Goal: Find specific page/section: Find specific page/section

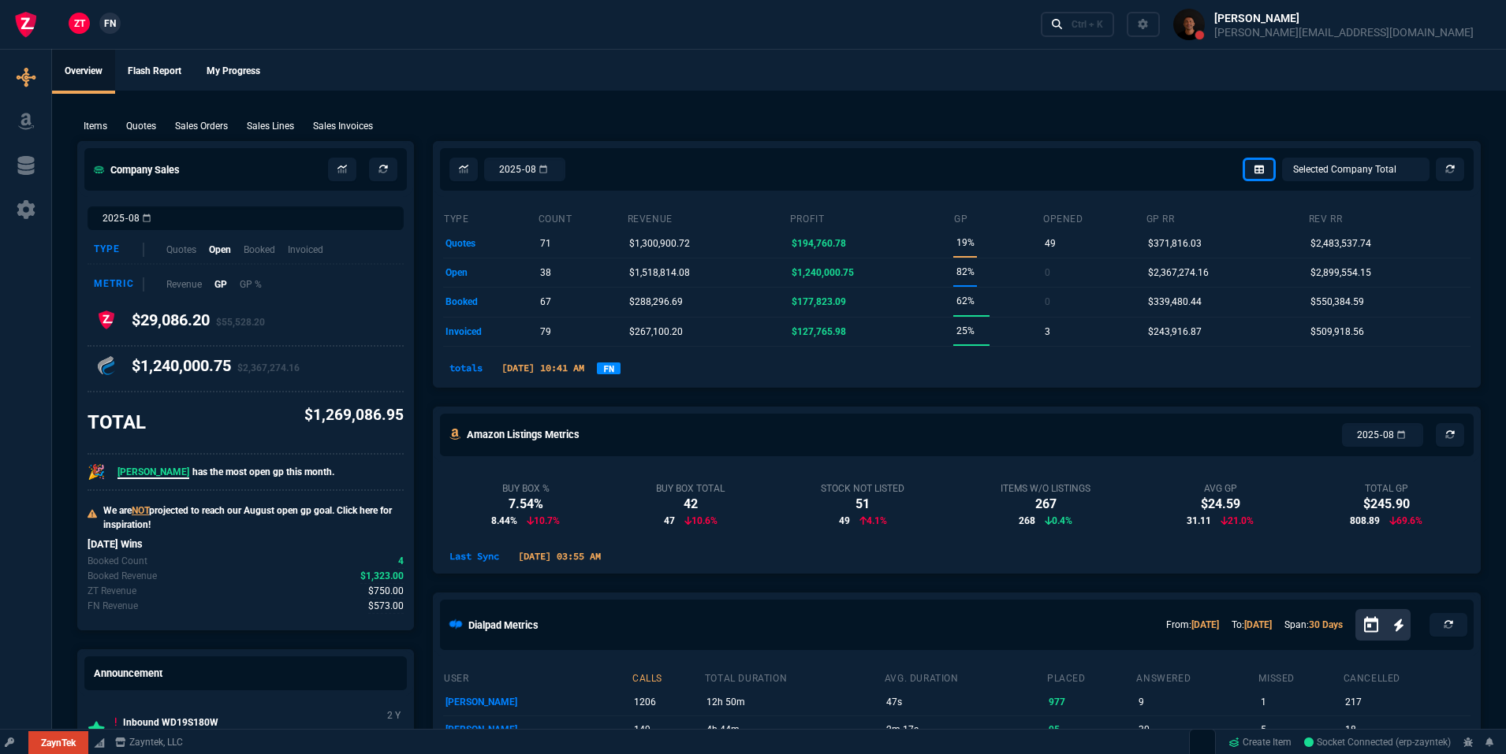
select select "19: totals"
select select
click at [620, 373] on link "FN" at bounding box center [609, 369] width 24 height 12
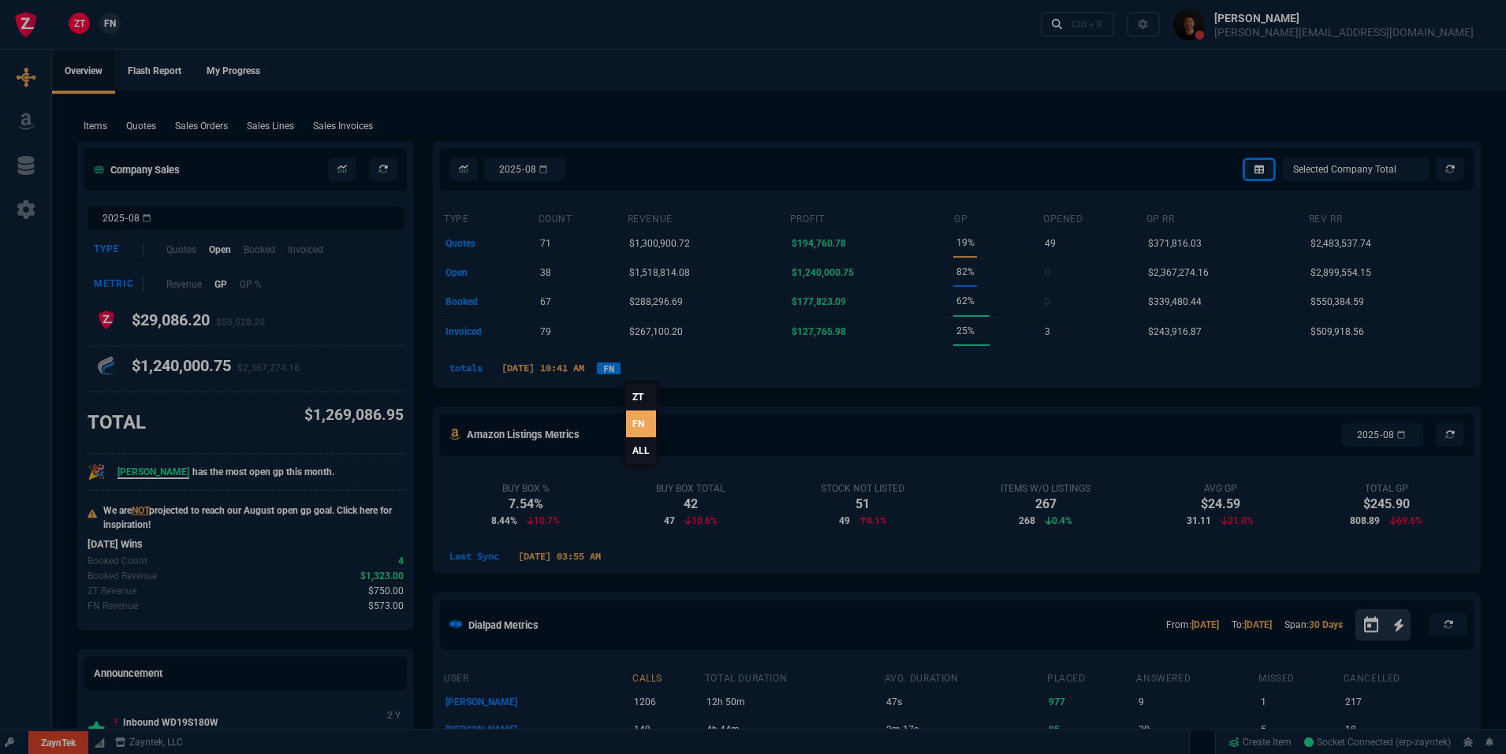
click at [646, 398] on link "ZT" at bounding box center [641, 397] width 30 height 27
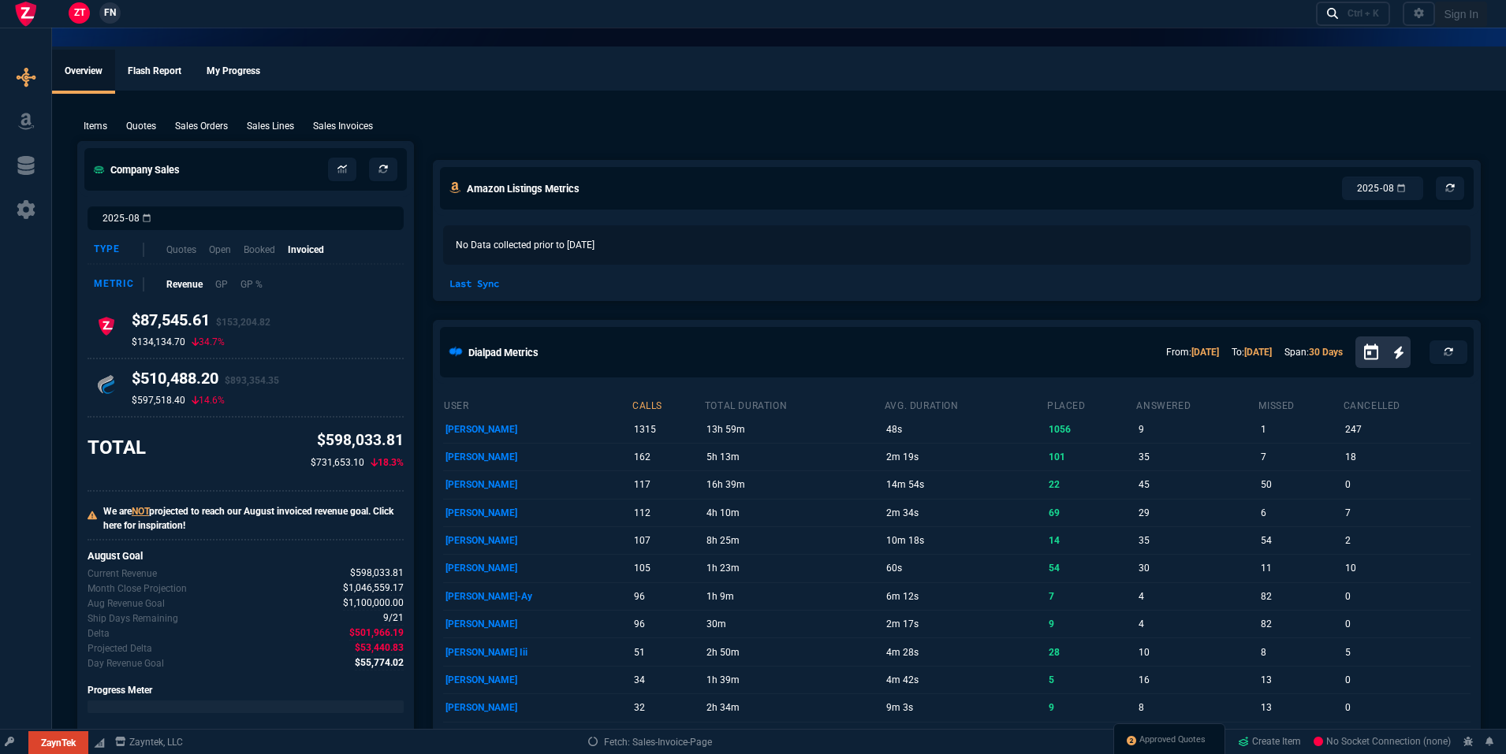
select select "19: totals"
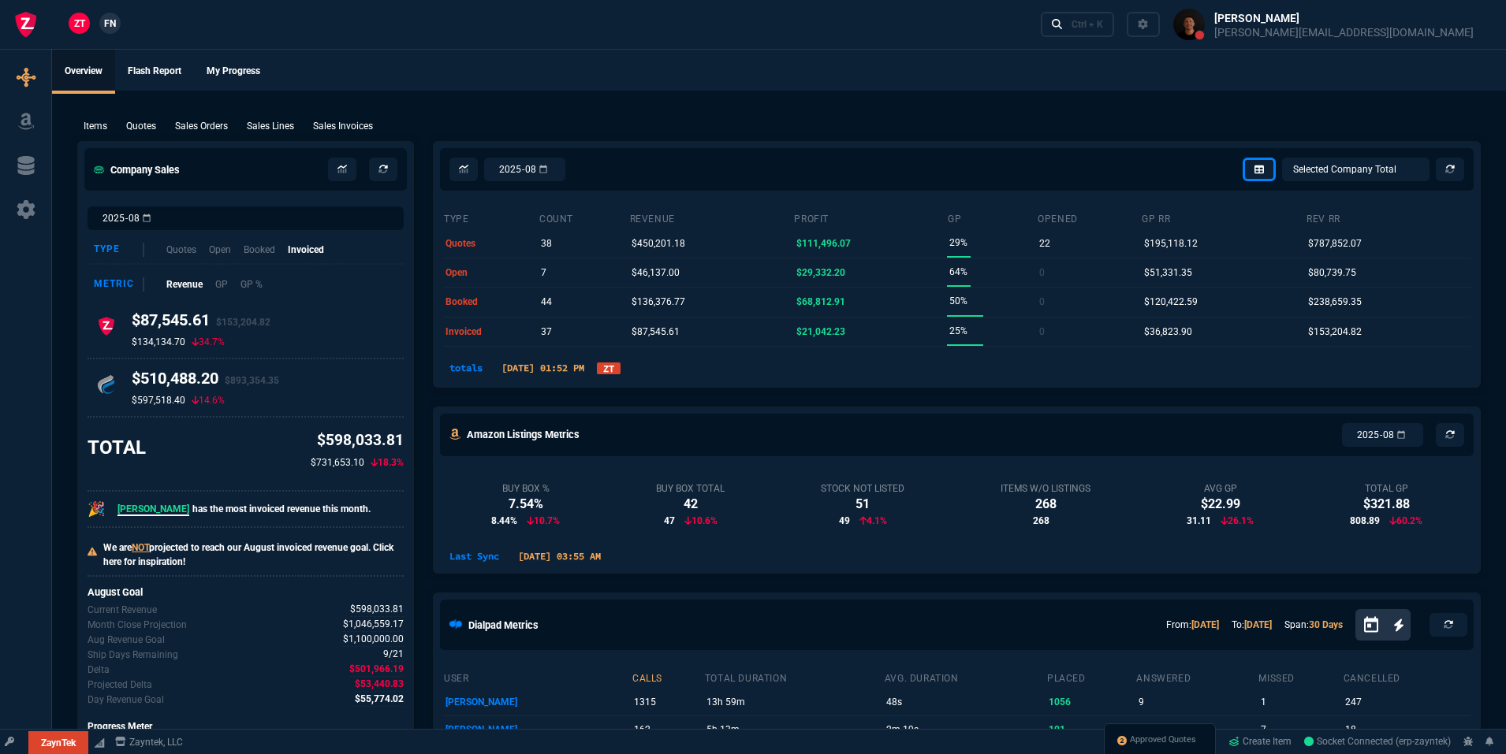
select select
click at [620, 373] on link "ZT" at bounding box center [609, 369] width 24 height 12
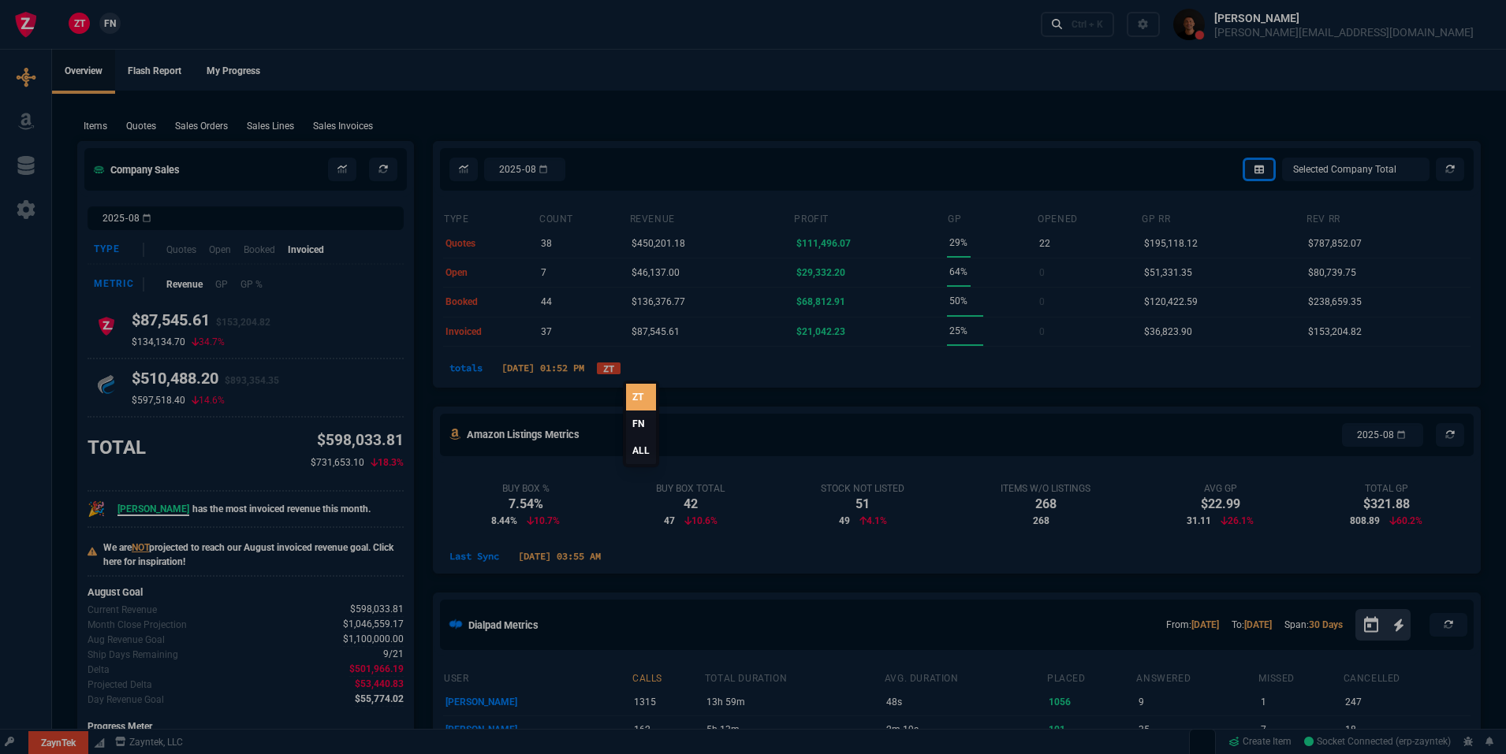
click at [644, 428] on link "FN" at bounding box center [641, 424] width 30 height 27
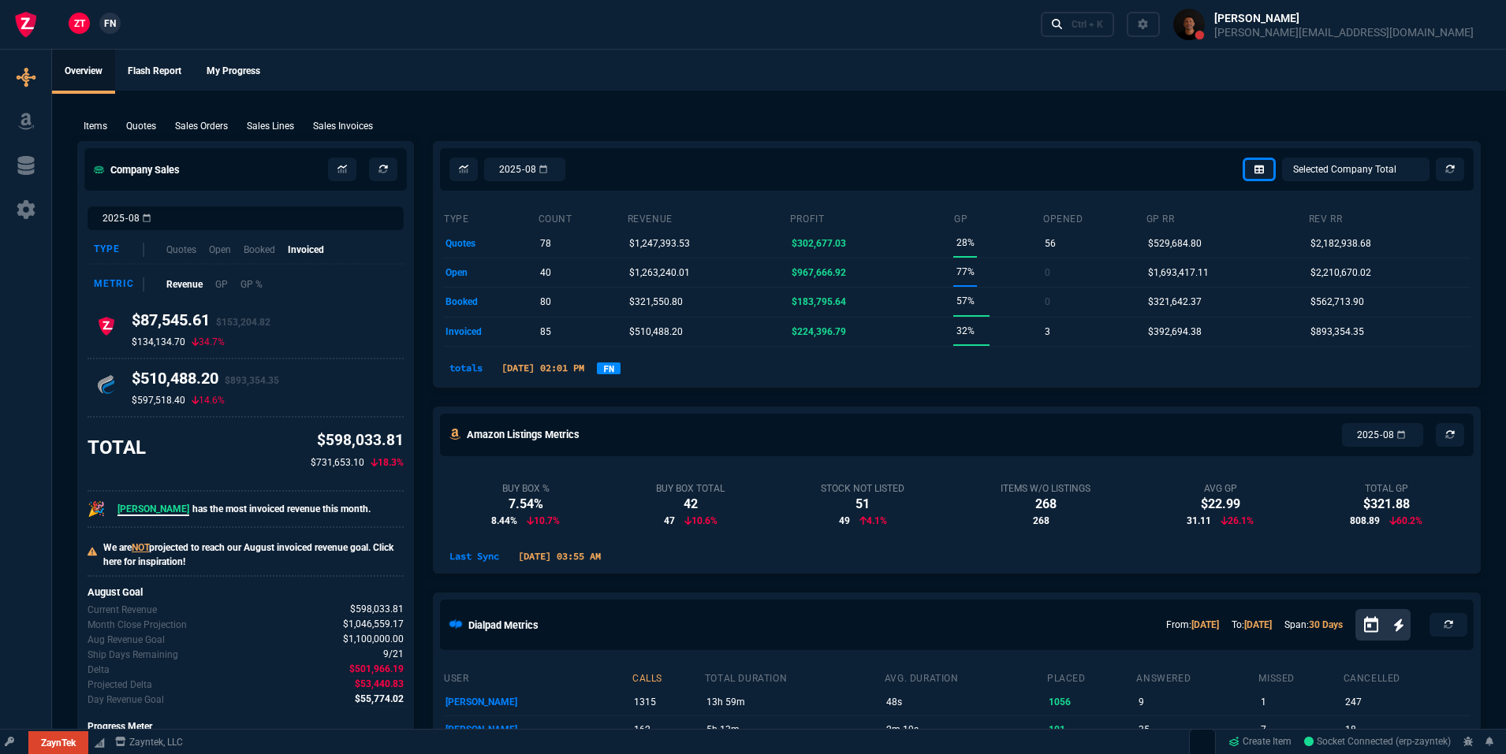
click at [620, 363] on link "FN" at bounding box center [609, 369] width 24 height 12
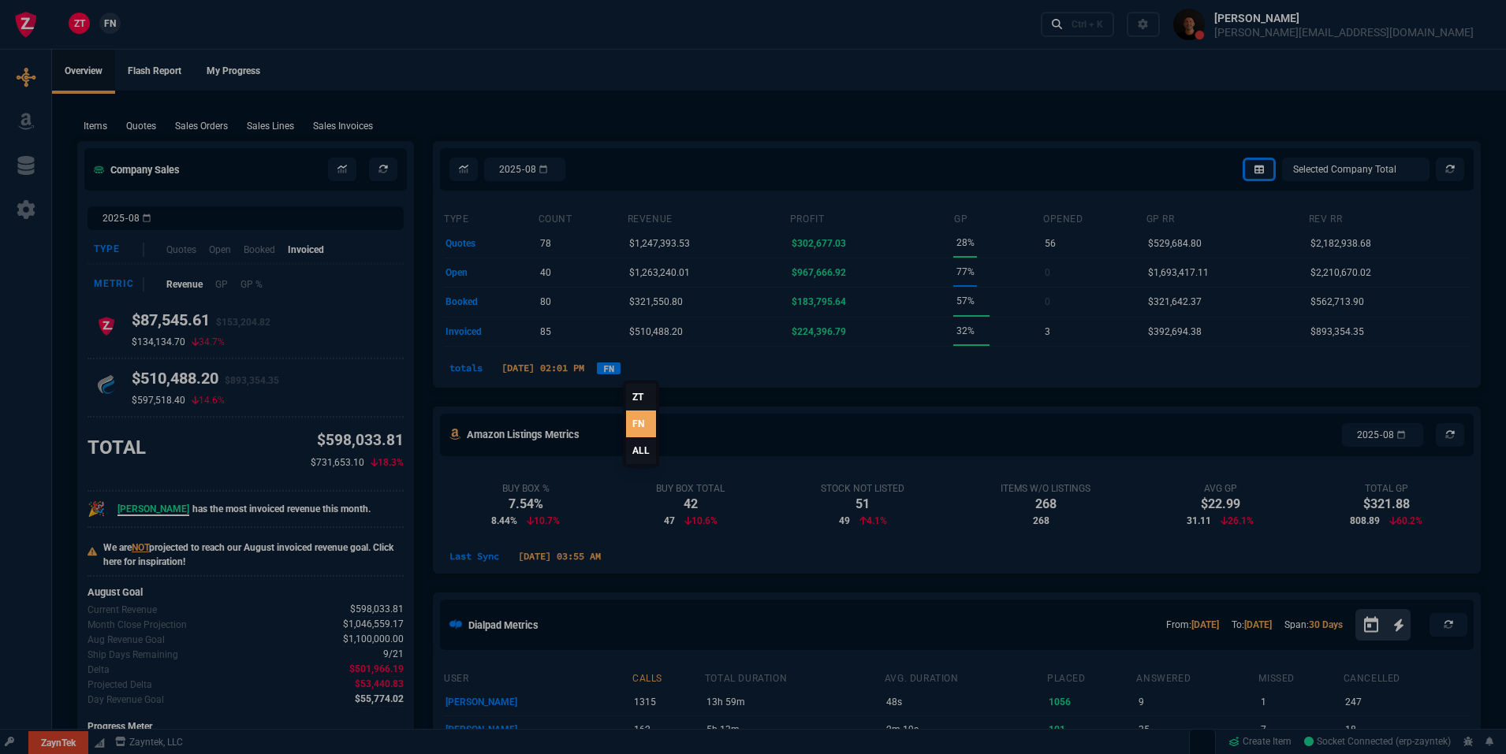
click at [636, 452] on link "ALL" at bounding box center [641, 450] width 30 height 27
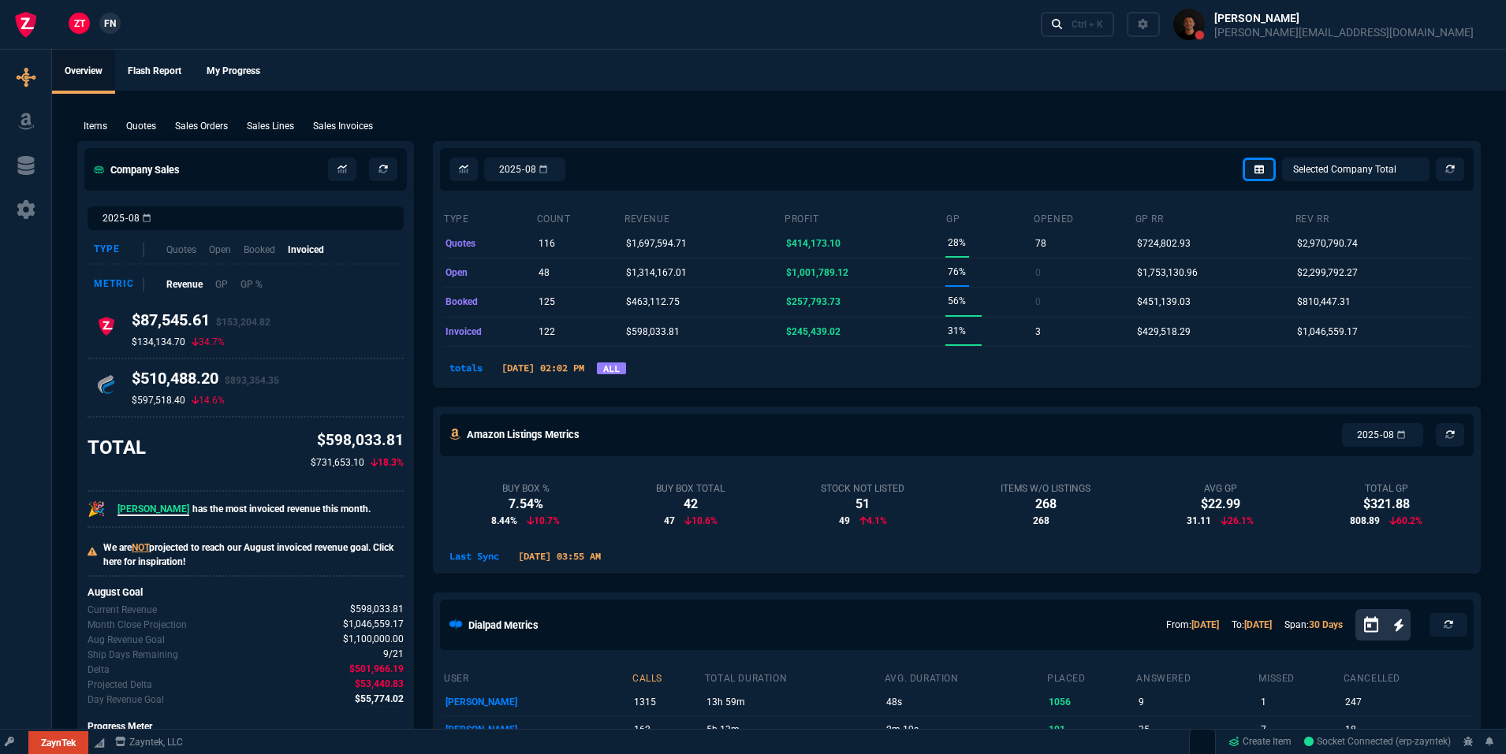
click at [626, 370] on link "ALL" at bounding box center [611, 369] width 29 height 12
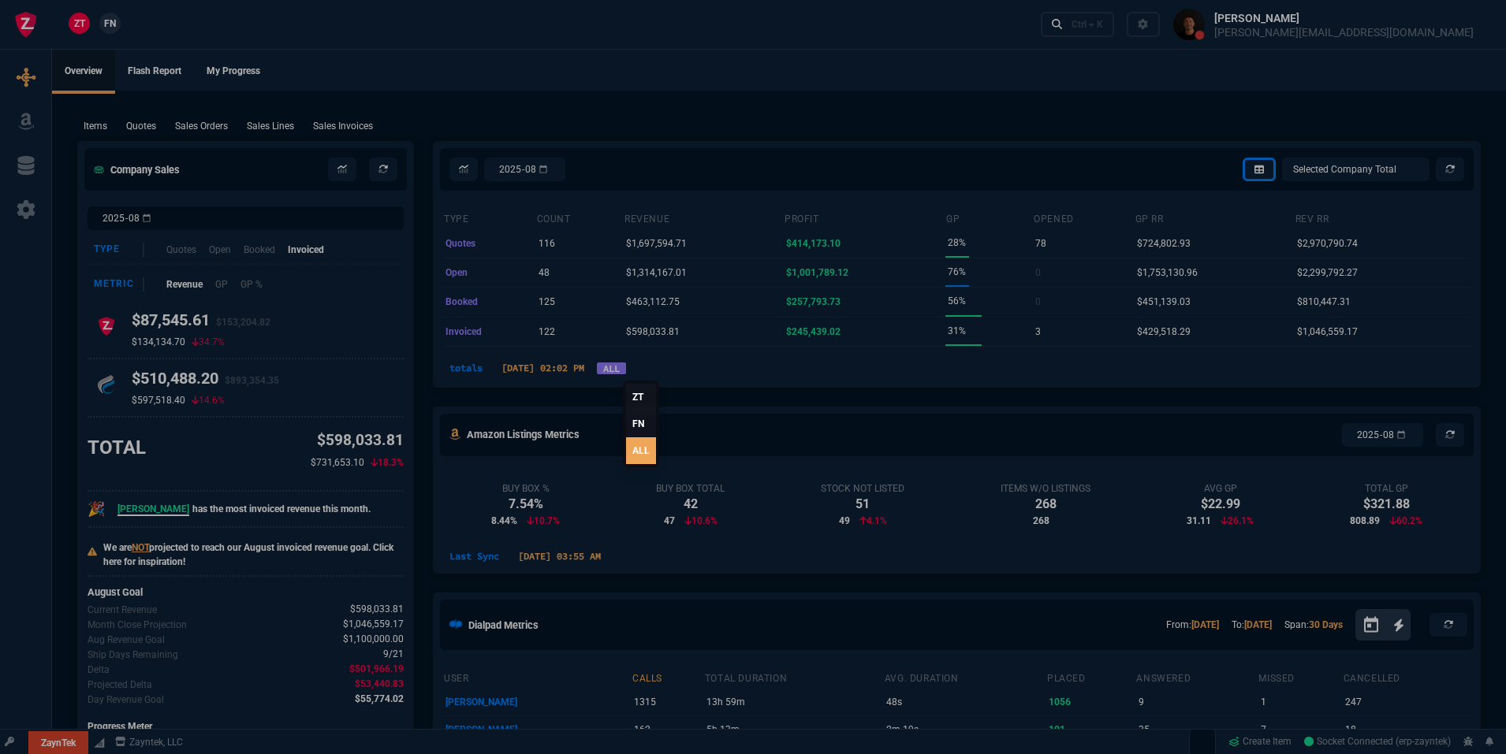
click at [638, 419] on link "FN" at bounding box center [641, 424] width 30 height 27
